Goal: Task Accomplishment & Management: Manage account settings

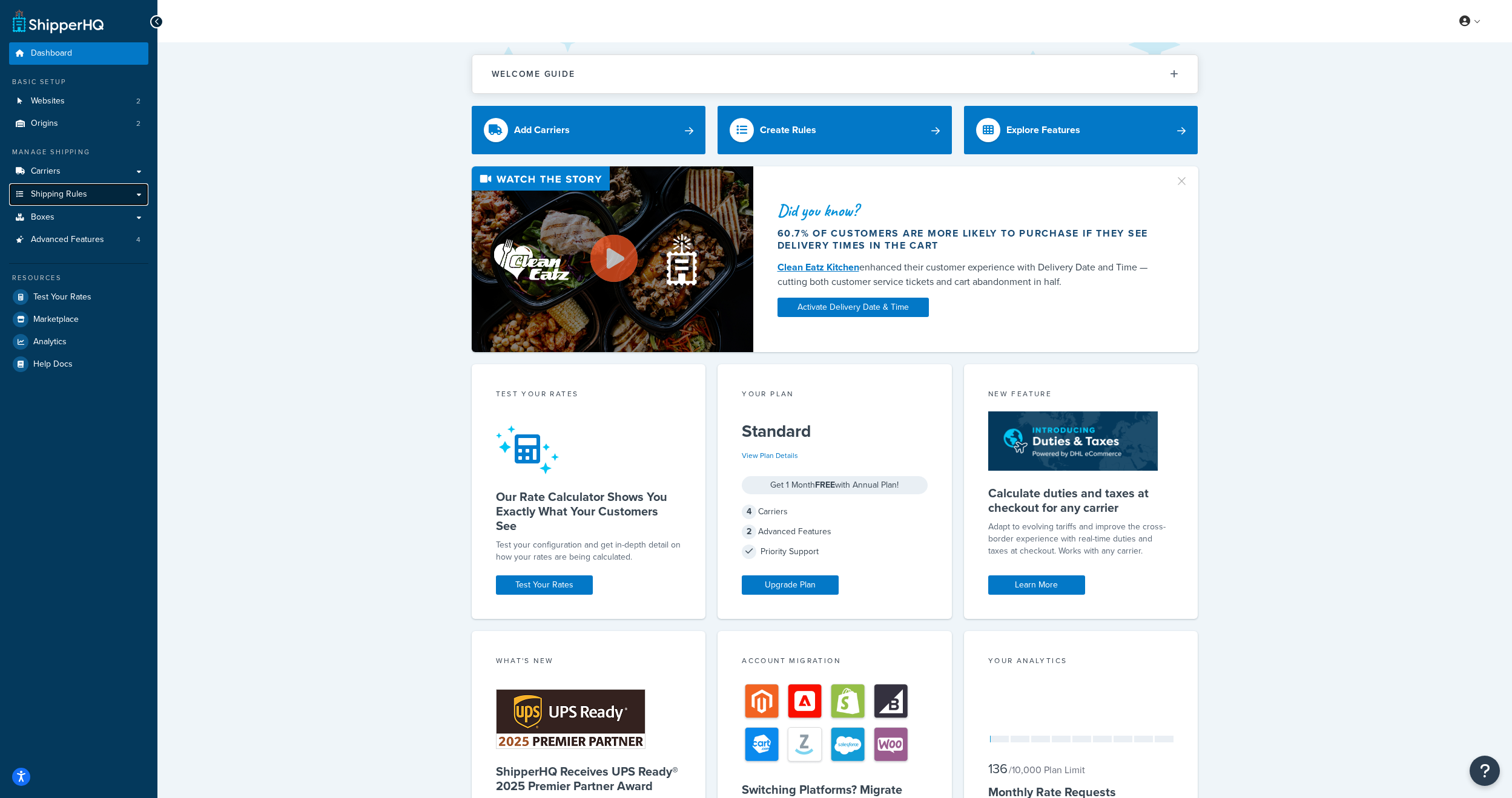
click at [65, 198] on span "Shipping Rules" at bounding box center [59, 195] width 56 height 11
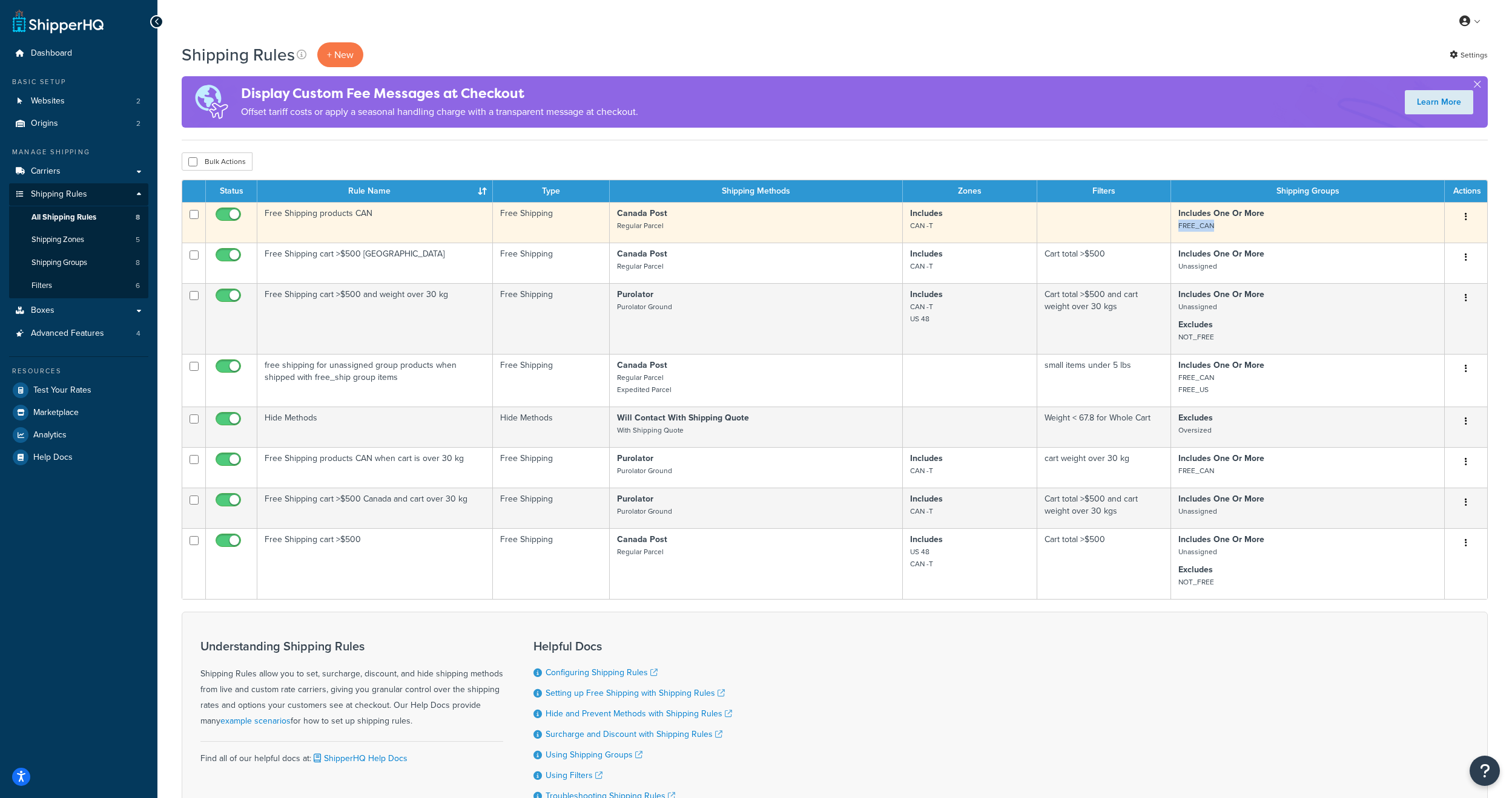
drag, startPoint x: 1218, startPoint y: 227, endPoint x: 1175, endPoint y: 230, distance: 43.1
click at [1175, 230] on td "Includes One Or More FREE_CAN" at bounding box center [1308, 222] width 274 height 41
copy small "FREE_CAN"
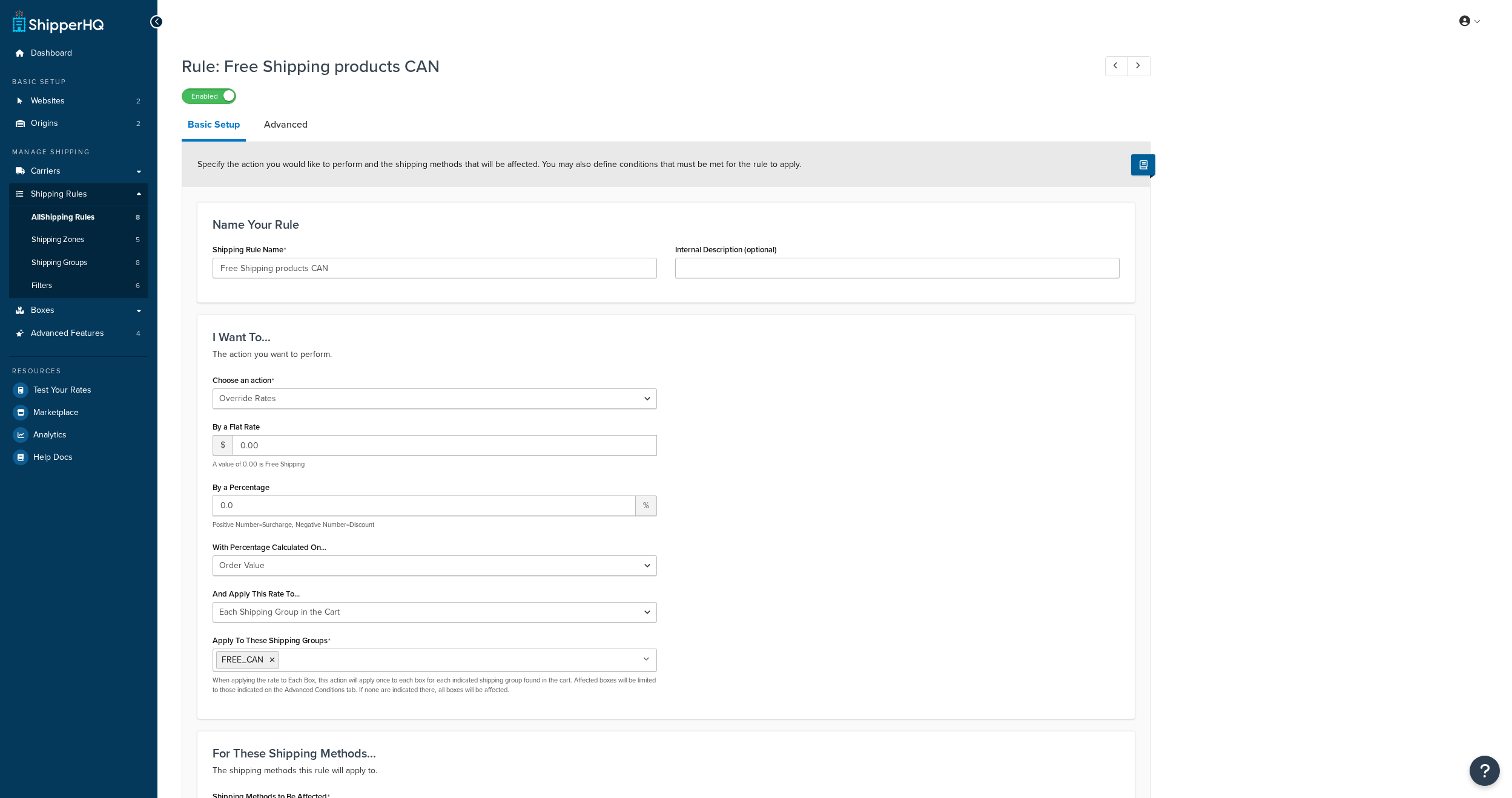
select select "OVERRIDE"
select select "SHIPPING_GROUP"
click at [94, 193] on link "Shipping Rules" at bounding box center [79, 195] width 139 height 23
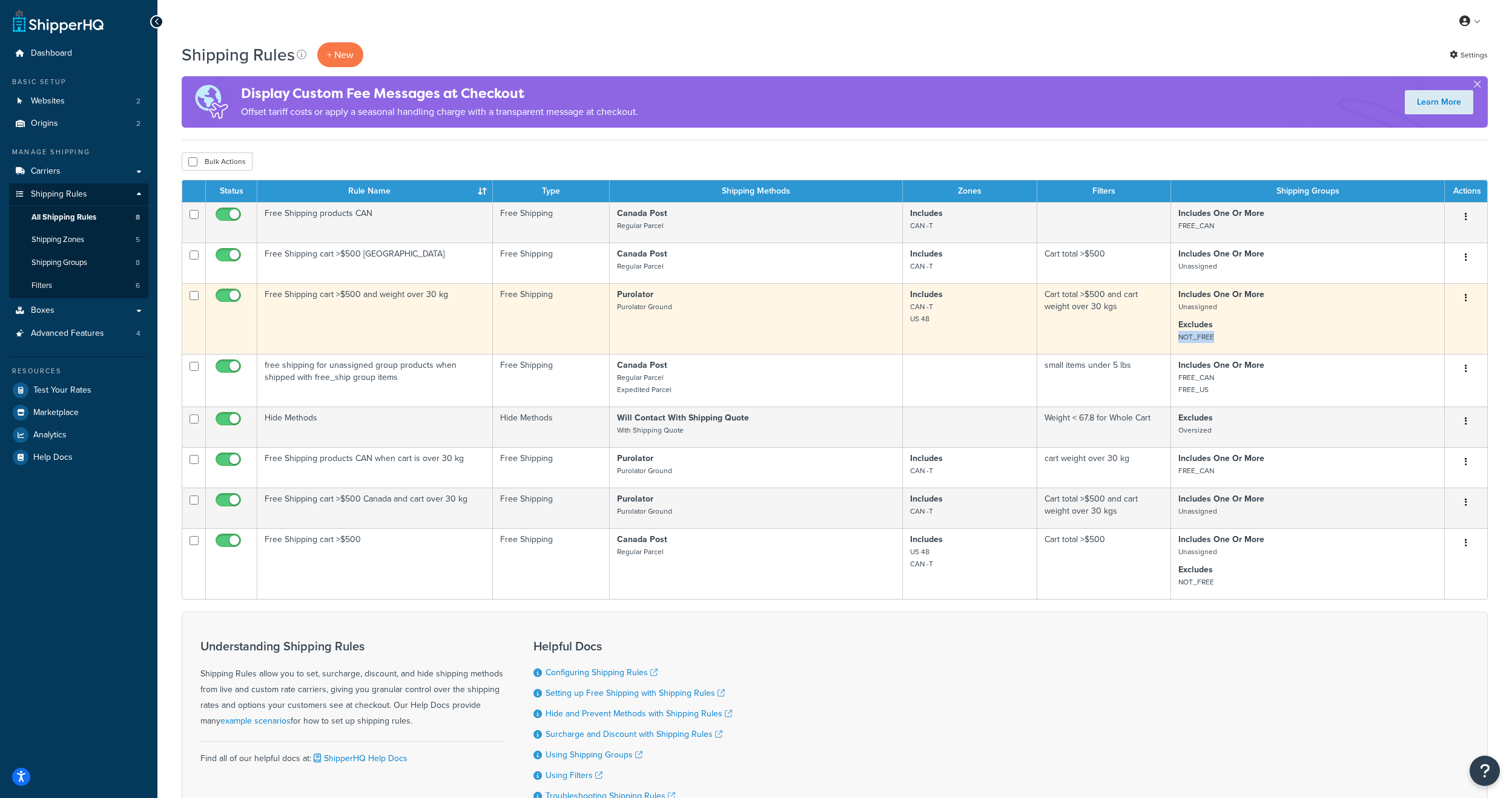
copy small "NOT_FREE"
drag, startPoint x: 1221, startPoint y: 336, endPoint x: 1247, endPoint y: 332, distance: 26.3
click at [1247, 332] on p "Excludes NOT_FREE" at bounding box center [1307, 331] width 259 height 24
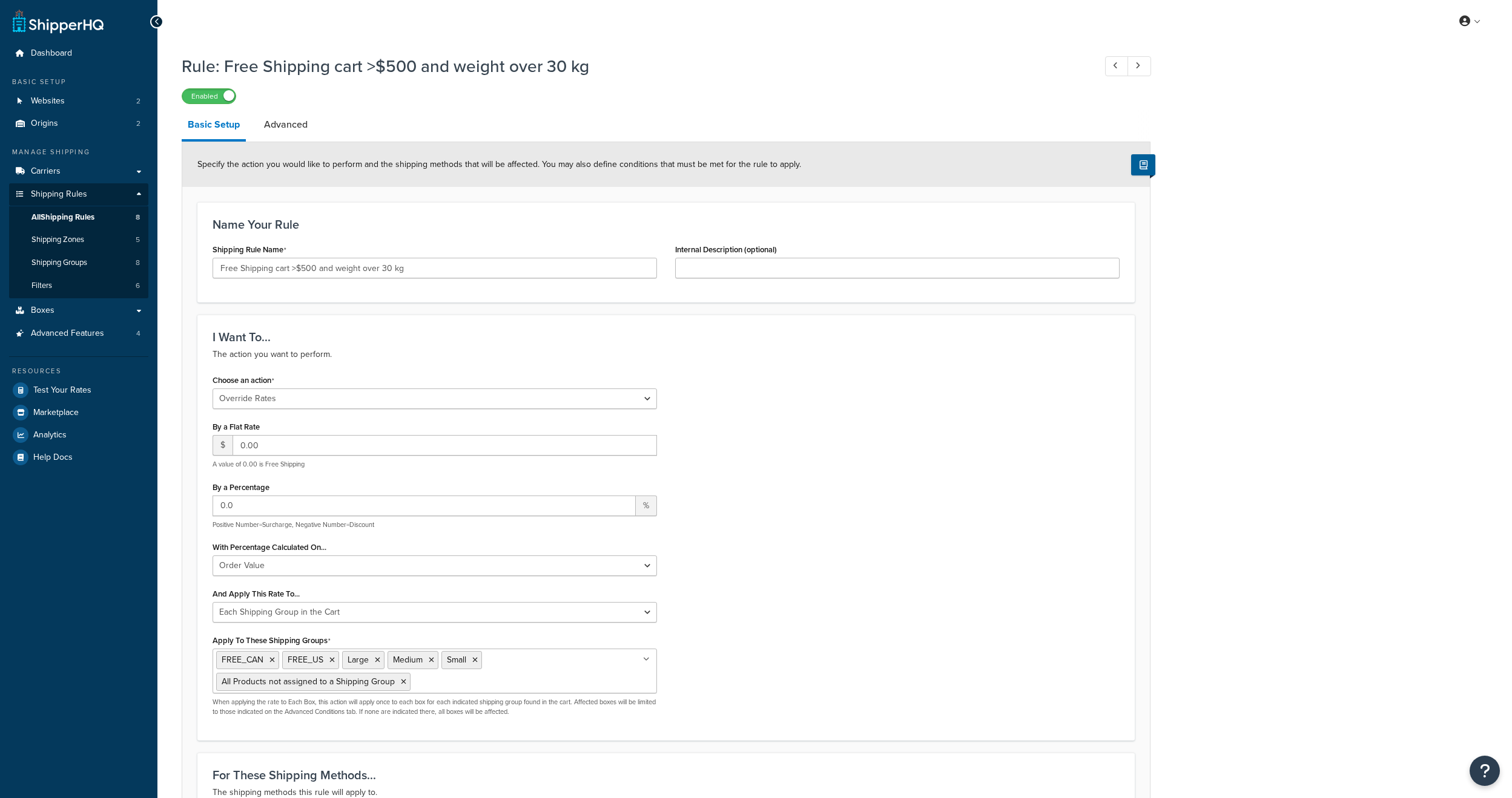
select select "OVERRIDE"
select select "SHIPPING_GROUP"
drag, startPoint x: 635, startPoint y: 117, endPoint x: 531, endPoint y: 26, distance: 138.2
